Goal: Information Seeking & Learning: Learn about a topic

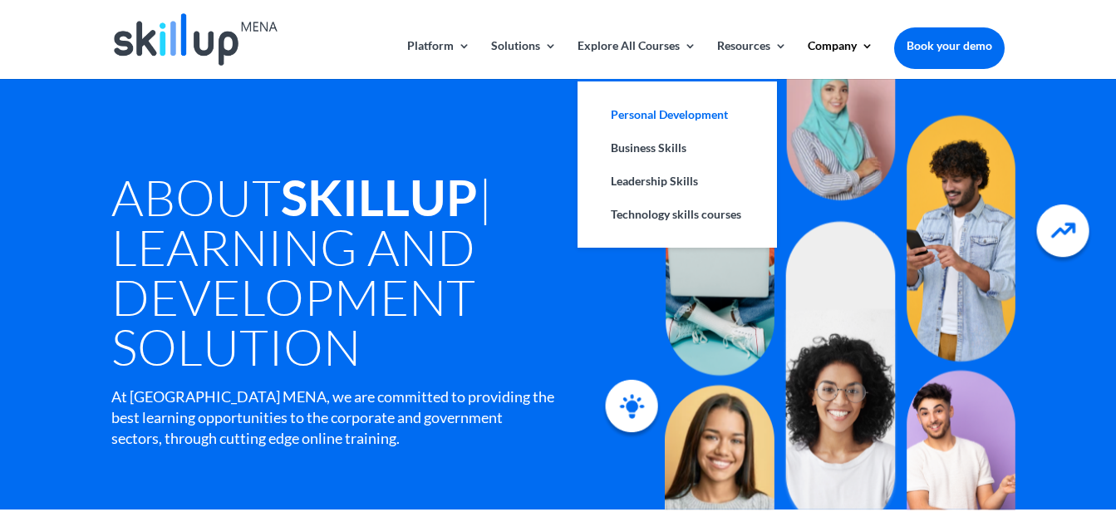
click at [622, 113] on link "Personal Development" at bounding box center [677, 114] width 166 height 33
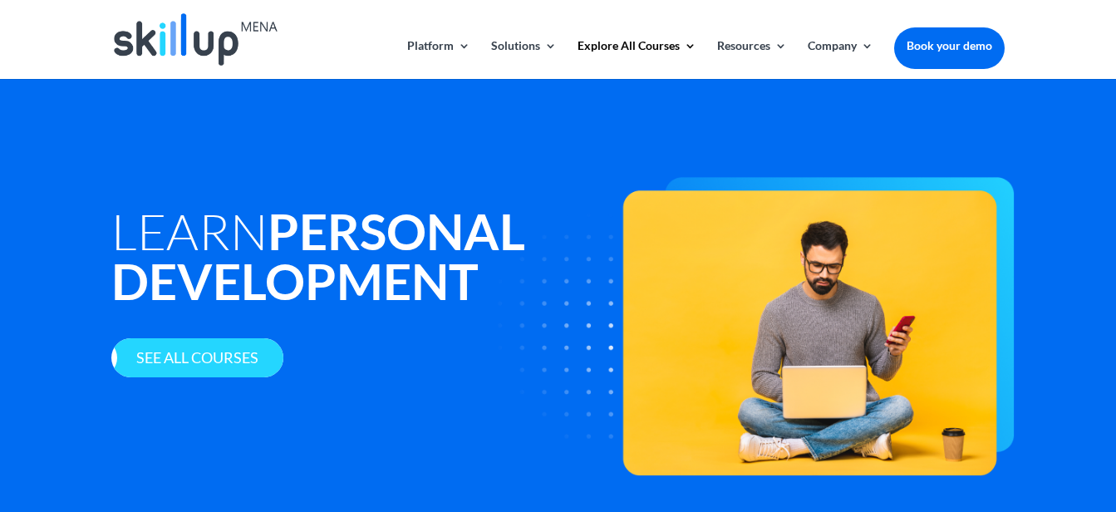
click at [209, 361] on link "See all courses" at bounding box center [197, 357] width 172 height 39
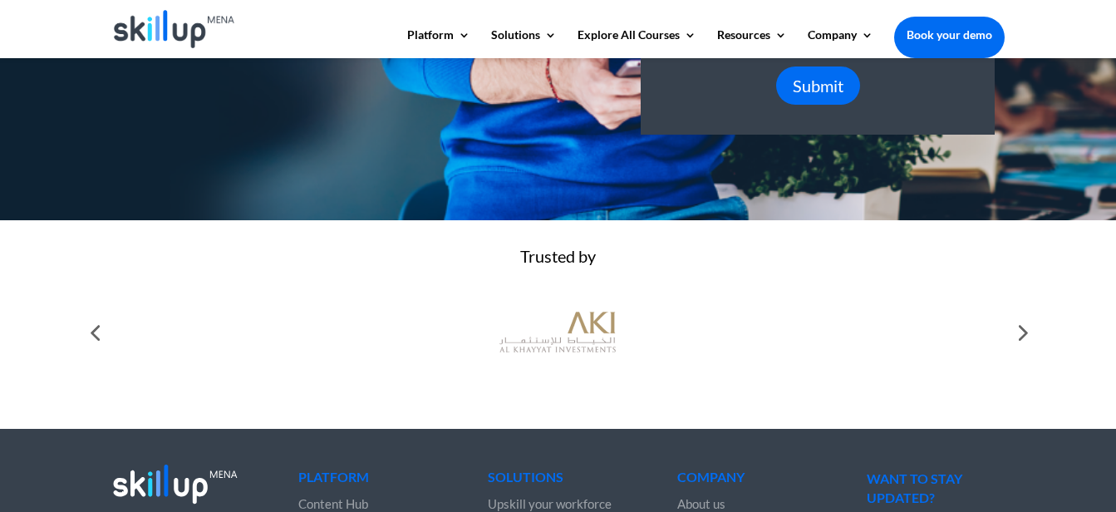
scroll to position [582, 0]
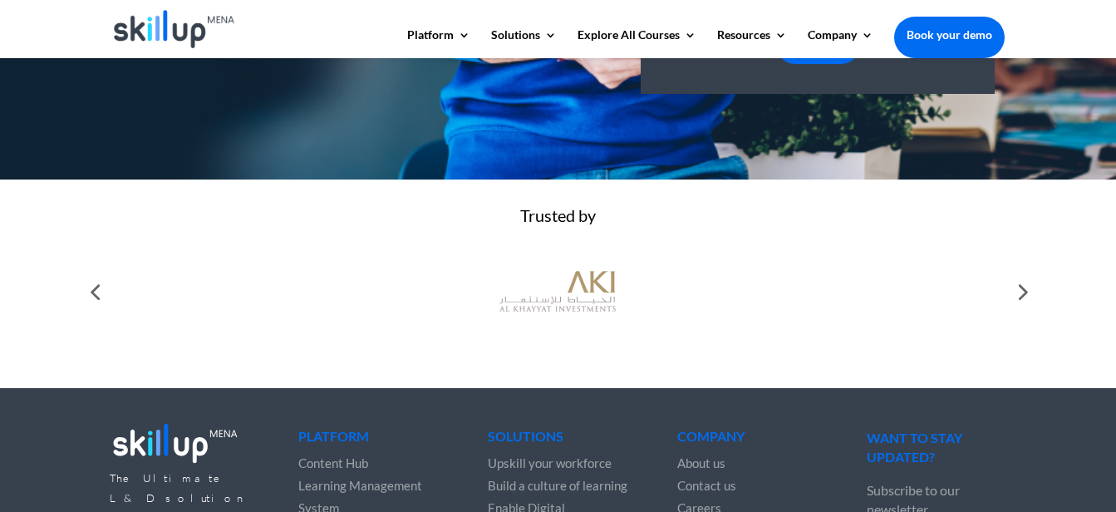
click at [1022, 302] on div at bounding box center [1020, 291] width 33 height 33
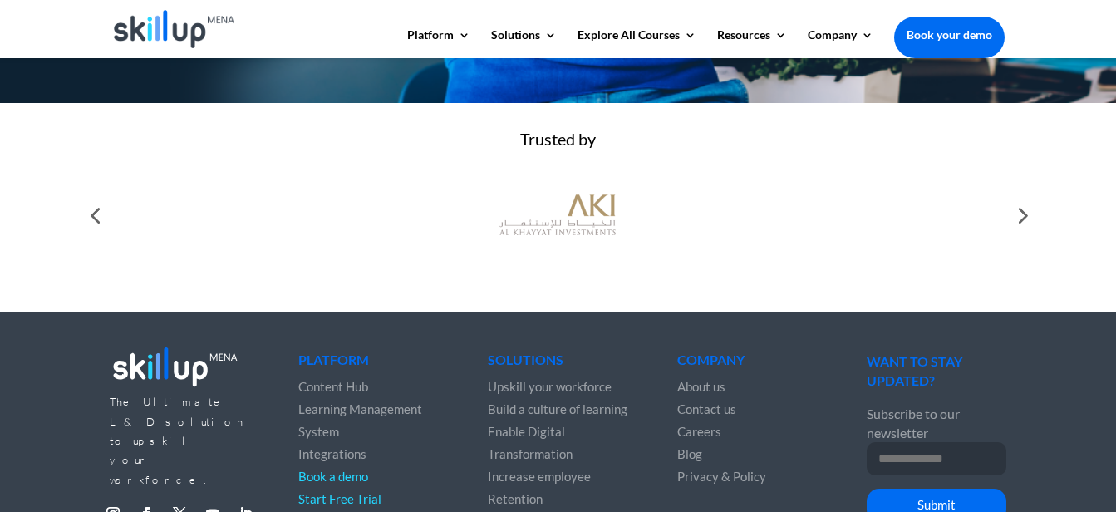
scroll to position [665, 0]
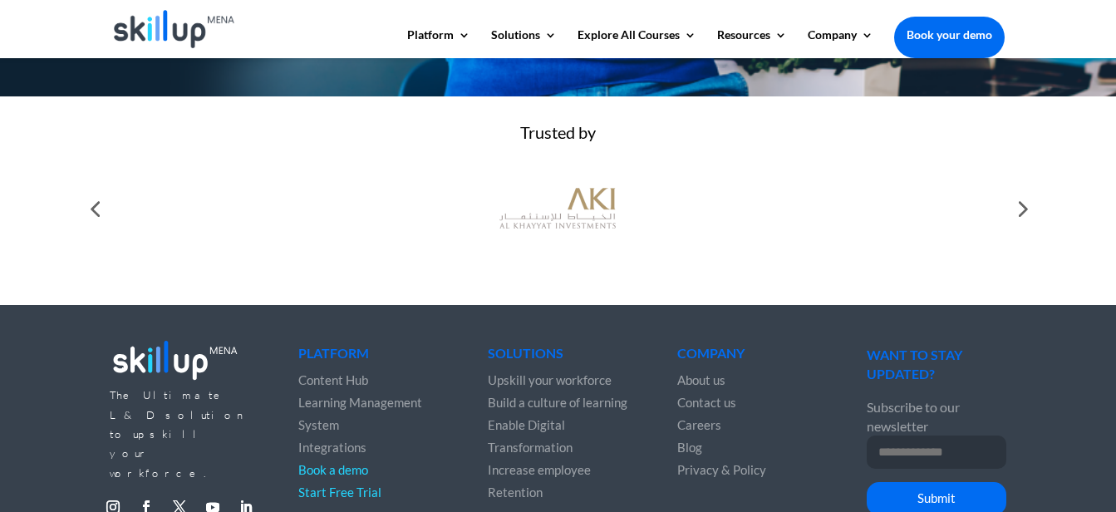
click at [1024, 223] on div at bounding box center [1020, 208] width 33 height 33
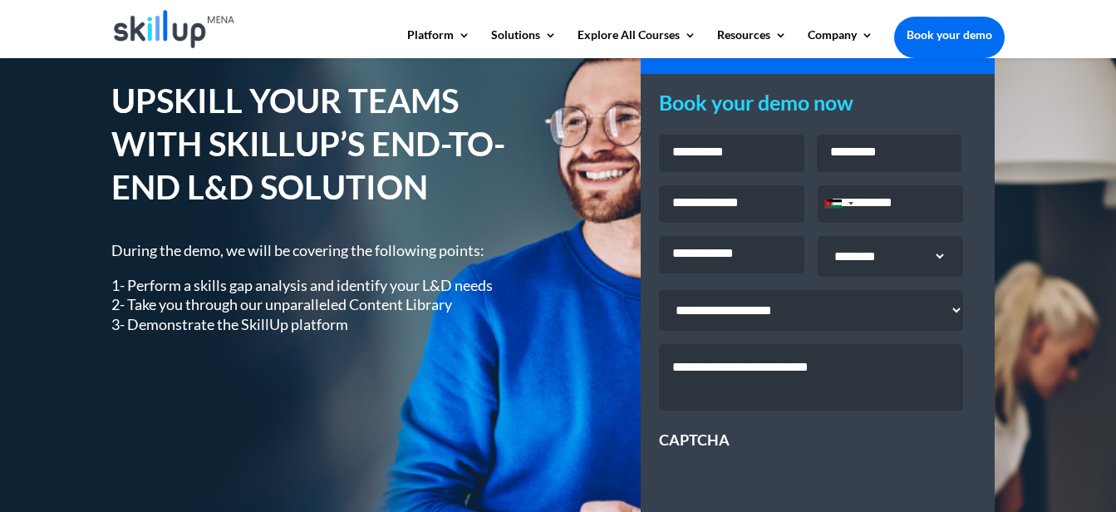
scroll to position [0, 0]
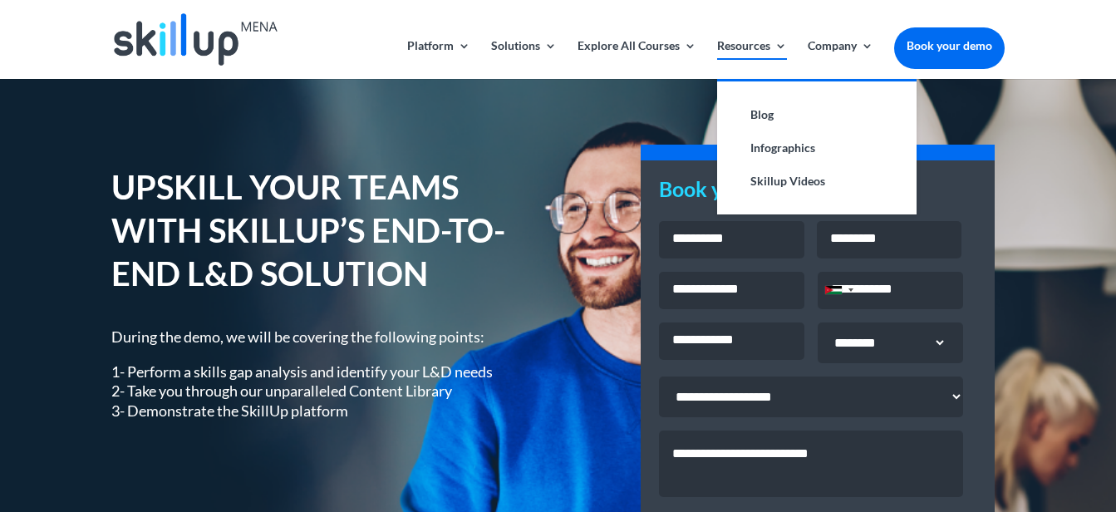
click at [763, 43] on link "Resources" at bounding box center [752, 59] width 70 height 39
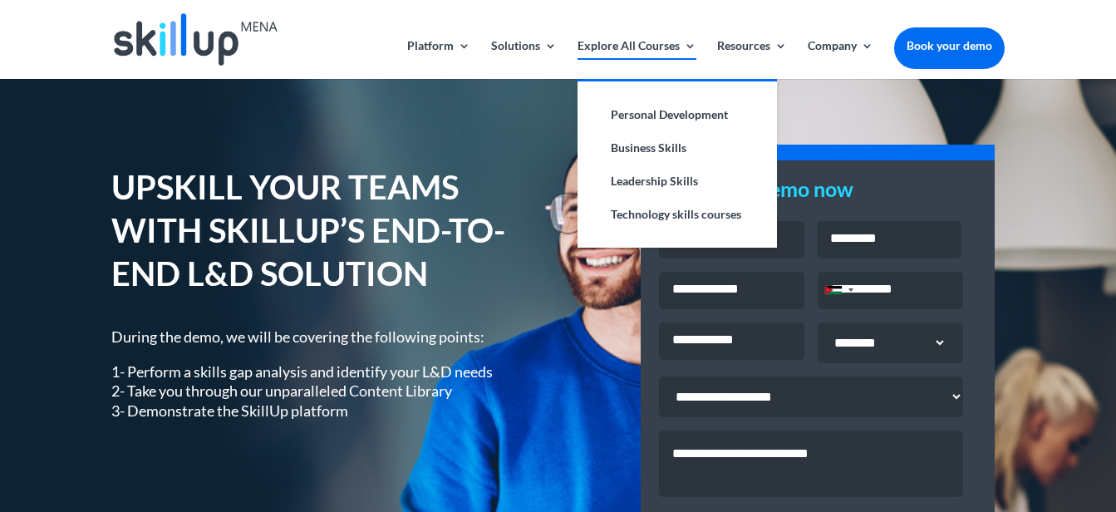
click at [663, 44] on link "Explore All Courses" at bounding box center [636, 59] width 119 height 39
click at [633, 180] on link "Leadership Skills" at bounding box center [677, 180] width 166 height 33
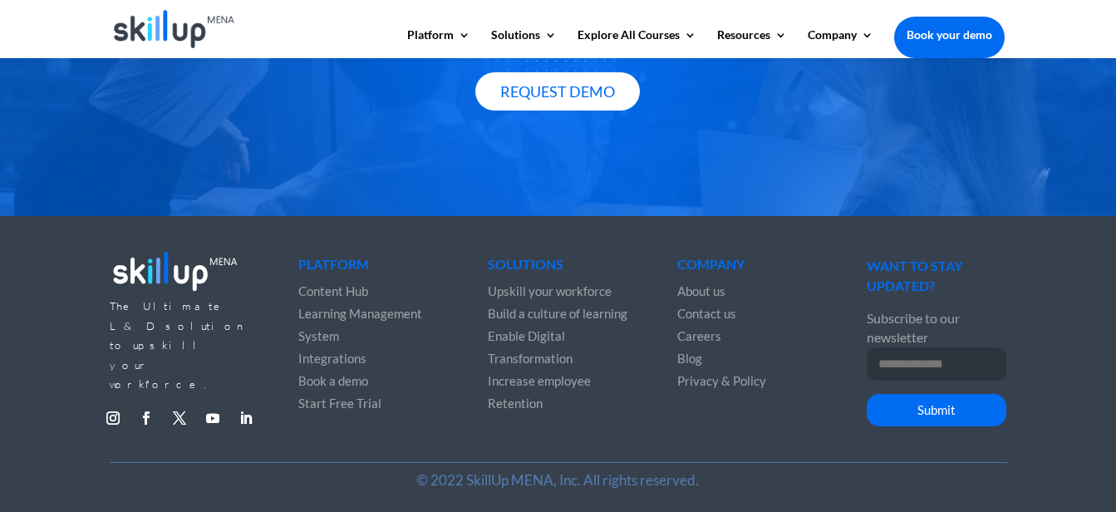
scroll to position [2359, 0]
